Goal: Task Accomplishment & Management: Use online tool/utility

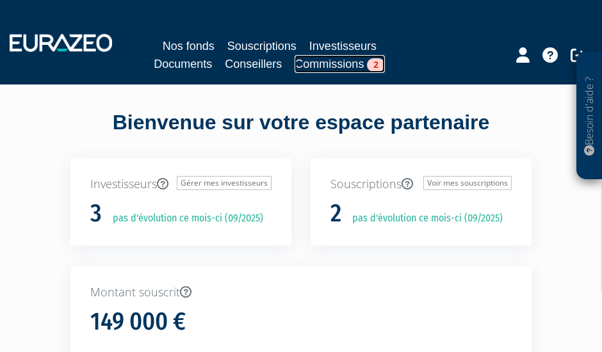
click at [379, 63] on span "2" at bounding box center [376, 64] width 18 height 13
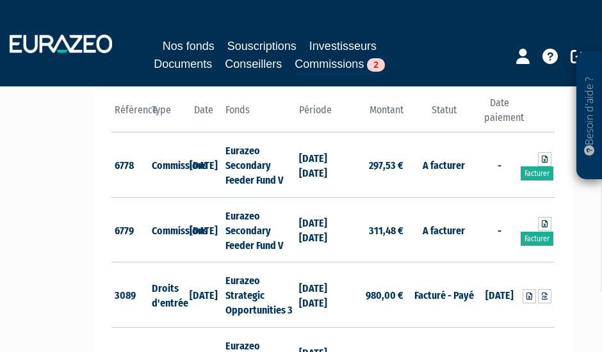
scroll to position [128, 0]
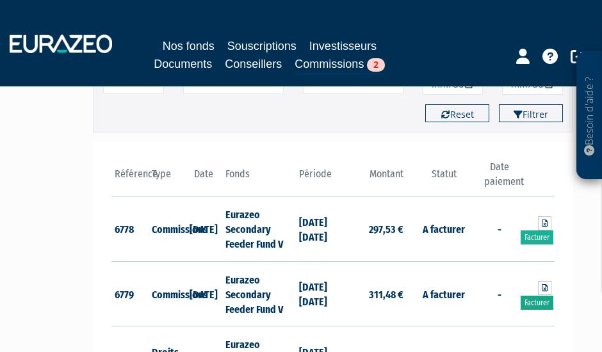
click at [539, 301] on link "Facturer" at bounding box center [536, 303] width 33 height 14
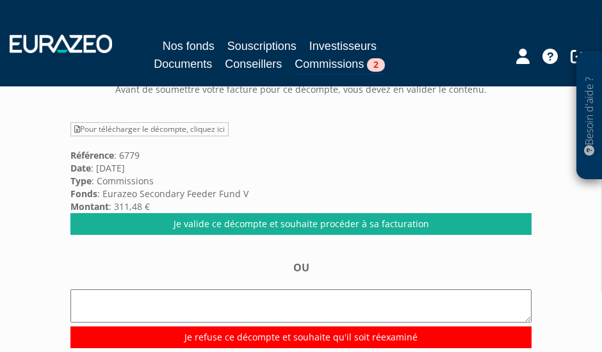
scroll to position [128, 0]
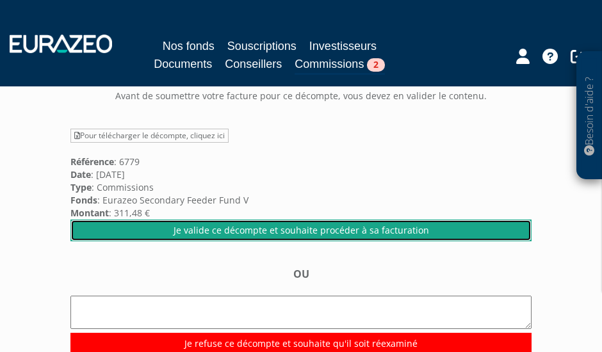
click at [415, 232] on link "Je valide ce décompte et souhaite procéder à sa facturation" at bounding box center [300, 231] width 461 height 22
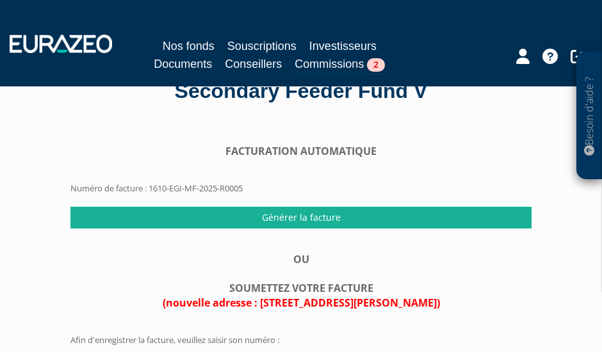
scroll to position [64, 0]
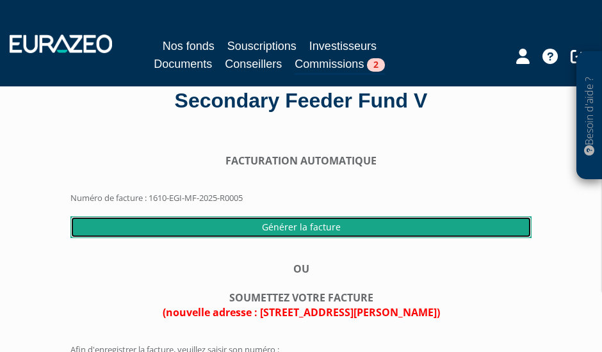
click at [321, 226] on input "Générer la facture" at bounding box center [300, 227] width 461 height 22
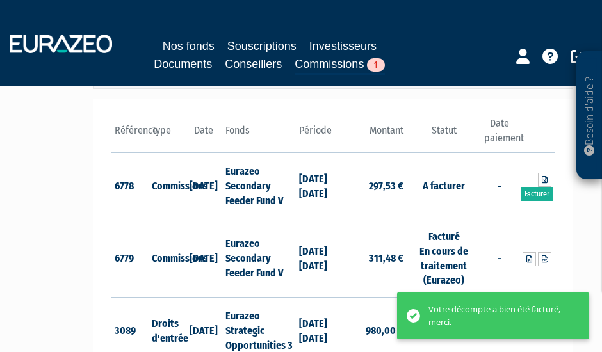
scroll to position [192, 0]
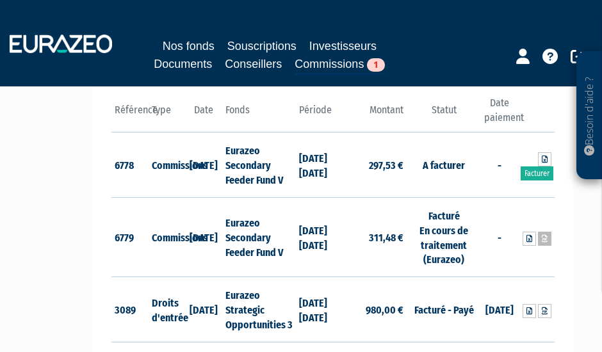
click at [547, 236] on icon at bounding box center [544, 239] width 6 height 8
click at [529, 173] on link "Facturer" at bounding box center [536, 173] width 33 height 14
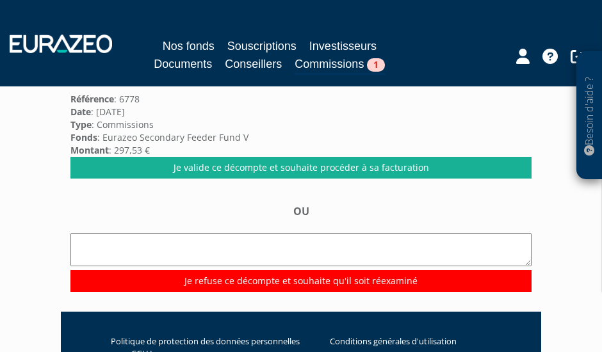
scroll to position [128, 0]
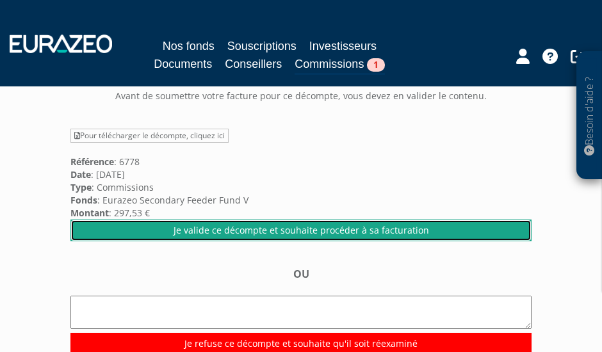
click at [333, 231] on link "Je valide ce décompte et souhaite procéder à sa facturation" at bounding box center [300, 231] width 461 height 22
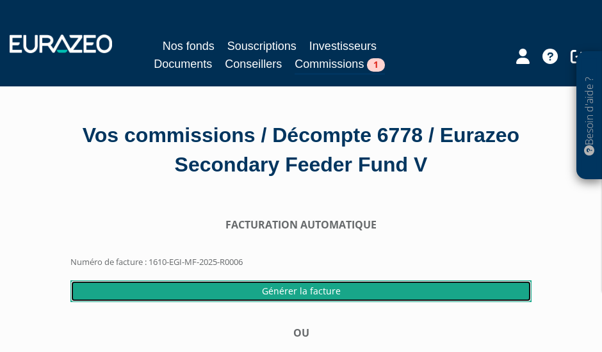
click at [309, 293] on input "Générer la facture" at bounding box center [300, 291] width 461 height 22
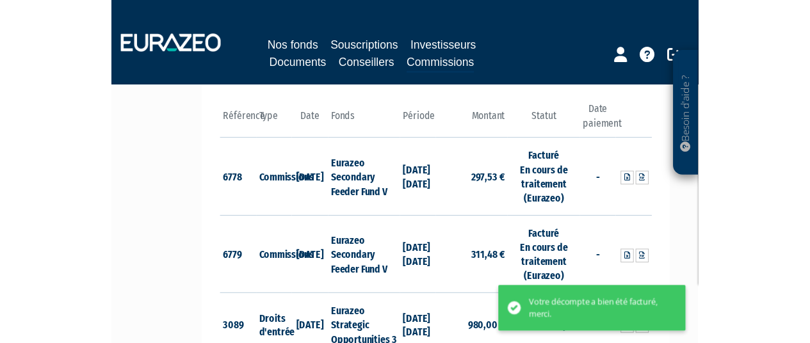
scroll to position [192, 0]
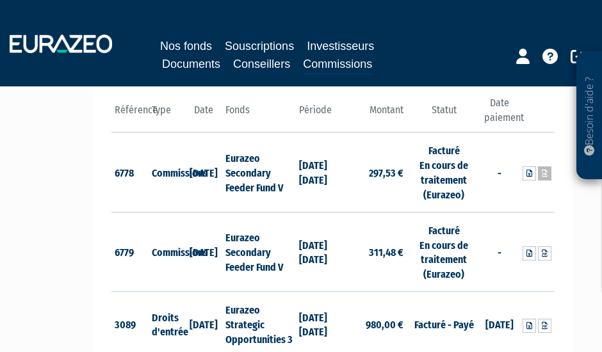
click at [545, 172] on icon at bounding box center [544, 174] width 6 height 8
